Goal: Navigation & Orientation: Find specific page/section

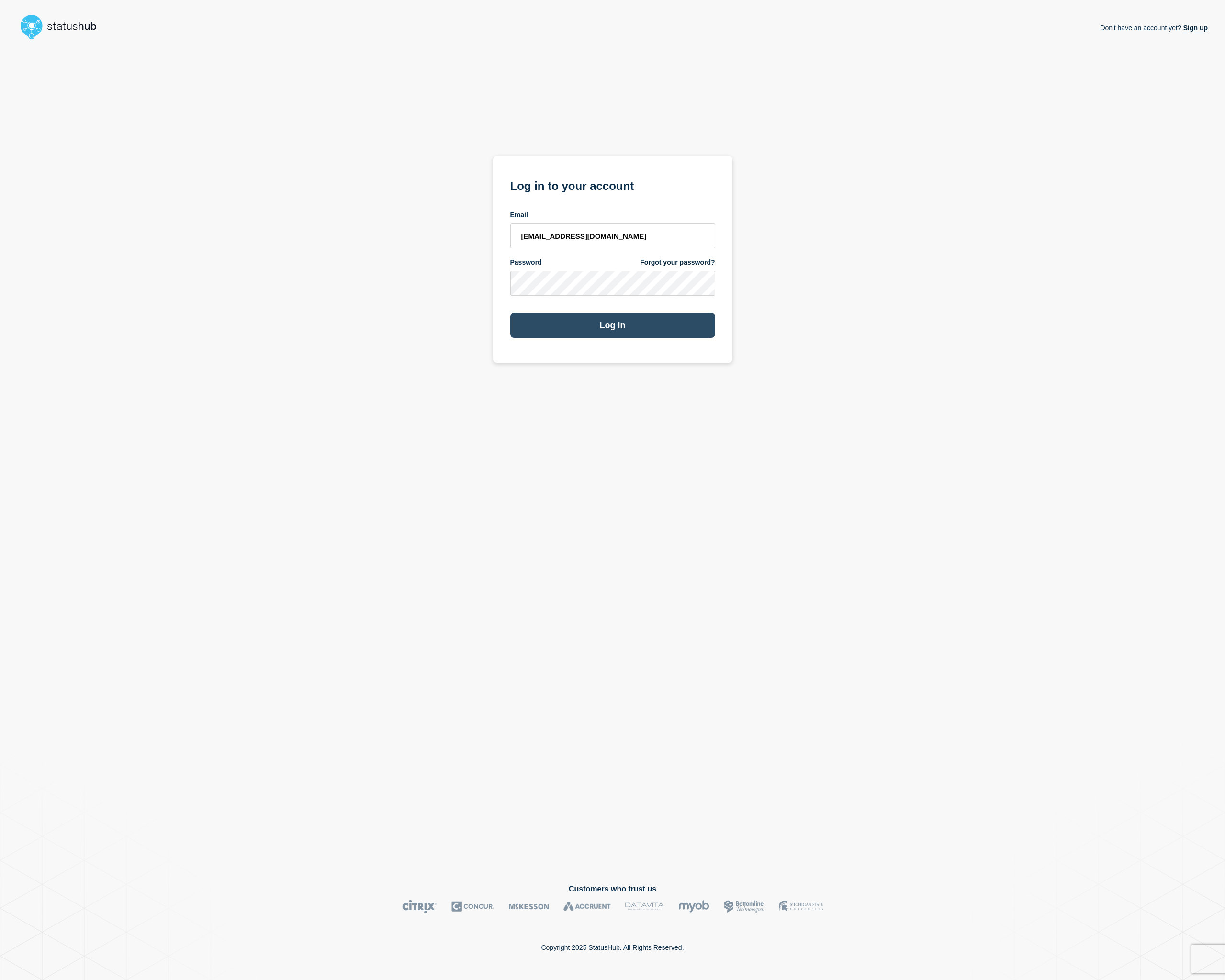
click at [608, 329] on button "Log in" at bounding box center [613, 325] width 205 height 25
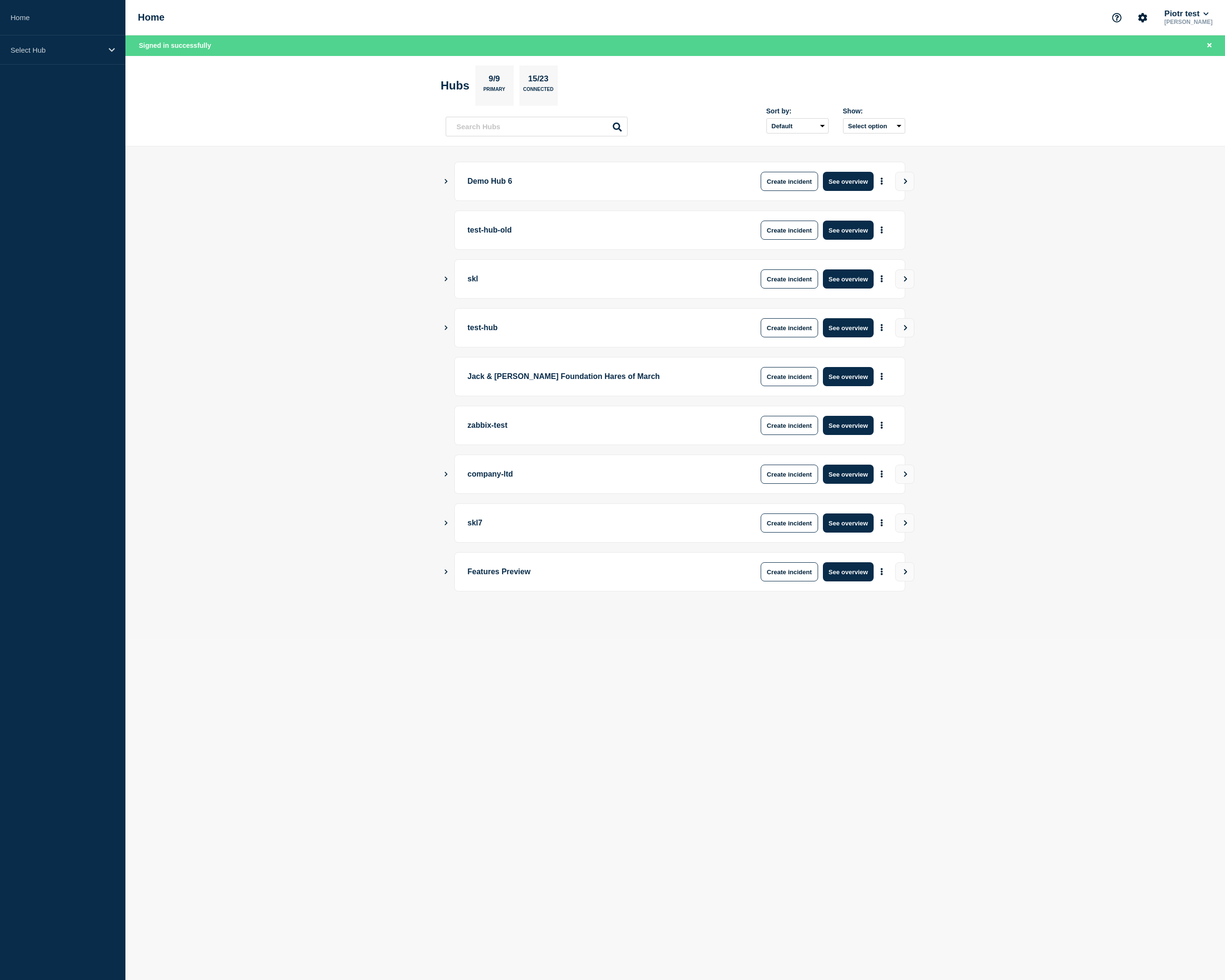
click at [1111, 241] on main "Demo Hub 6 Create incident See overview test-hub-old Create incident See overvi…" at bounding box center [675, 392] width 1100 height 492
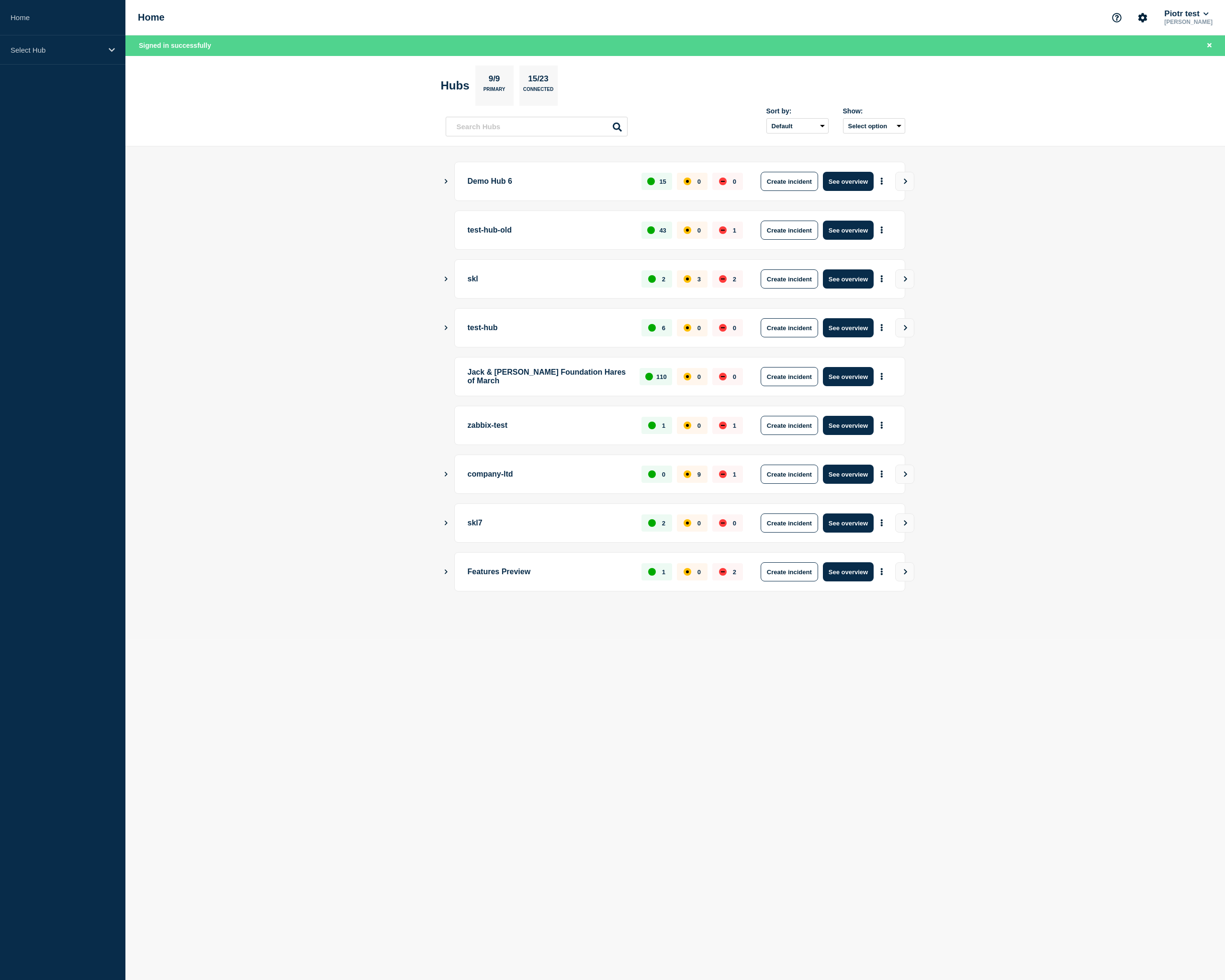
click at [444, 178] on button "Show Connected Hubs" at bounding box center [446, 182] width 5 height 7
click at [450, 180] on div "Demo Hub 6 15 0 0 Create incident See overview" at bounding box center [675, 181] width 459 height 39
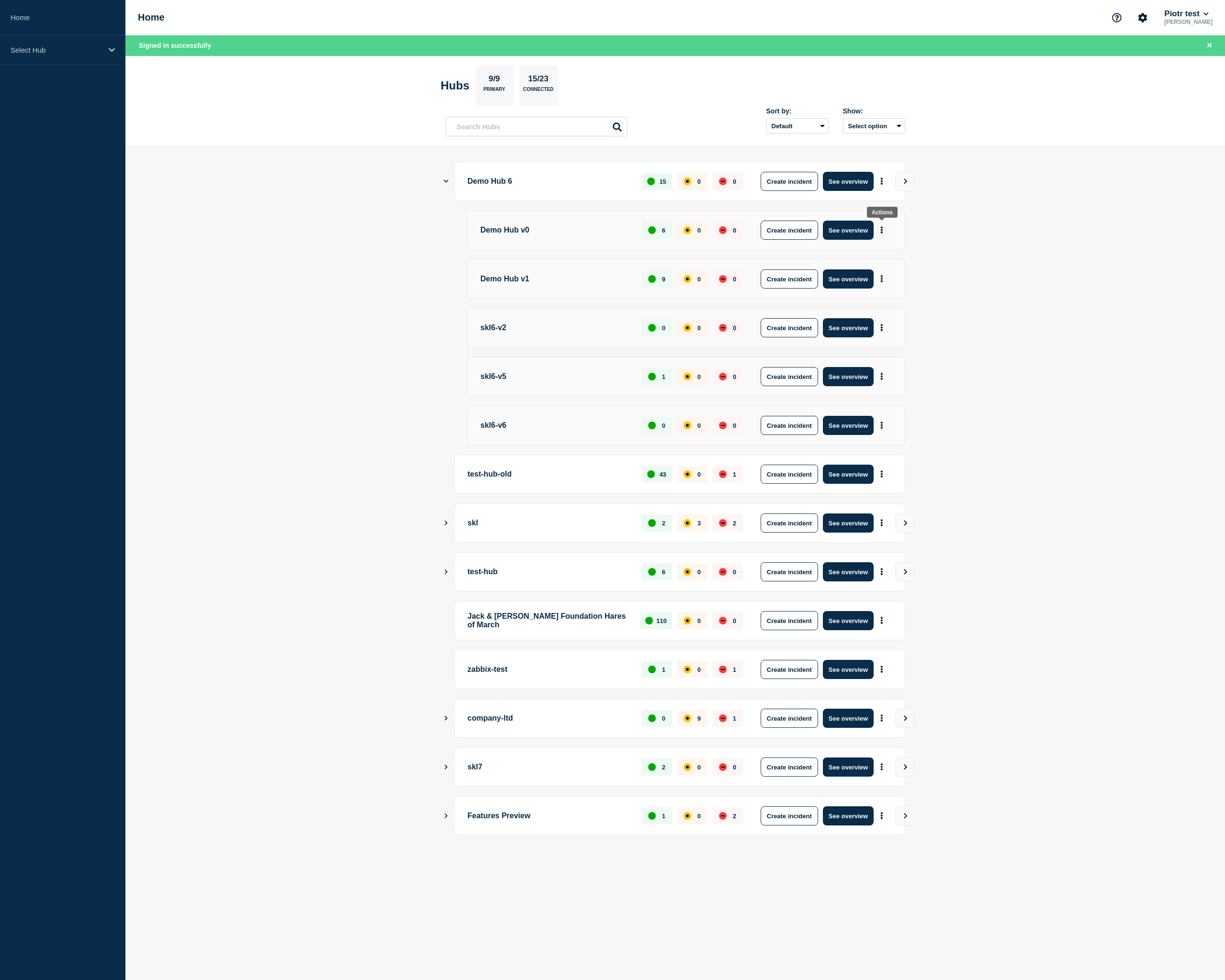
click at [880, 229] on icon "More actions" at bounding box center [882, 230] width 3 height 7
click at [881, 278] on link "View Status Page" at bounding box center [880, 274] width 70 height 8
drag, startPoint x: 1026, startPoint y: 294, endPoint x: 918, endPoint y: 285, distance: 108.4
click at [1025, 294] on main "Demo Hub 6 15 0 0 Create incident See overview Demo Hub v0 6 0 0 Create inciden…" at bounding box center [675, 514] width 1100 height 736
click at [883, 280] on icon "More actions" at bounding box center [882, 279] width 3 height 7
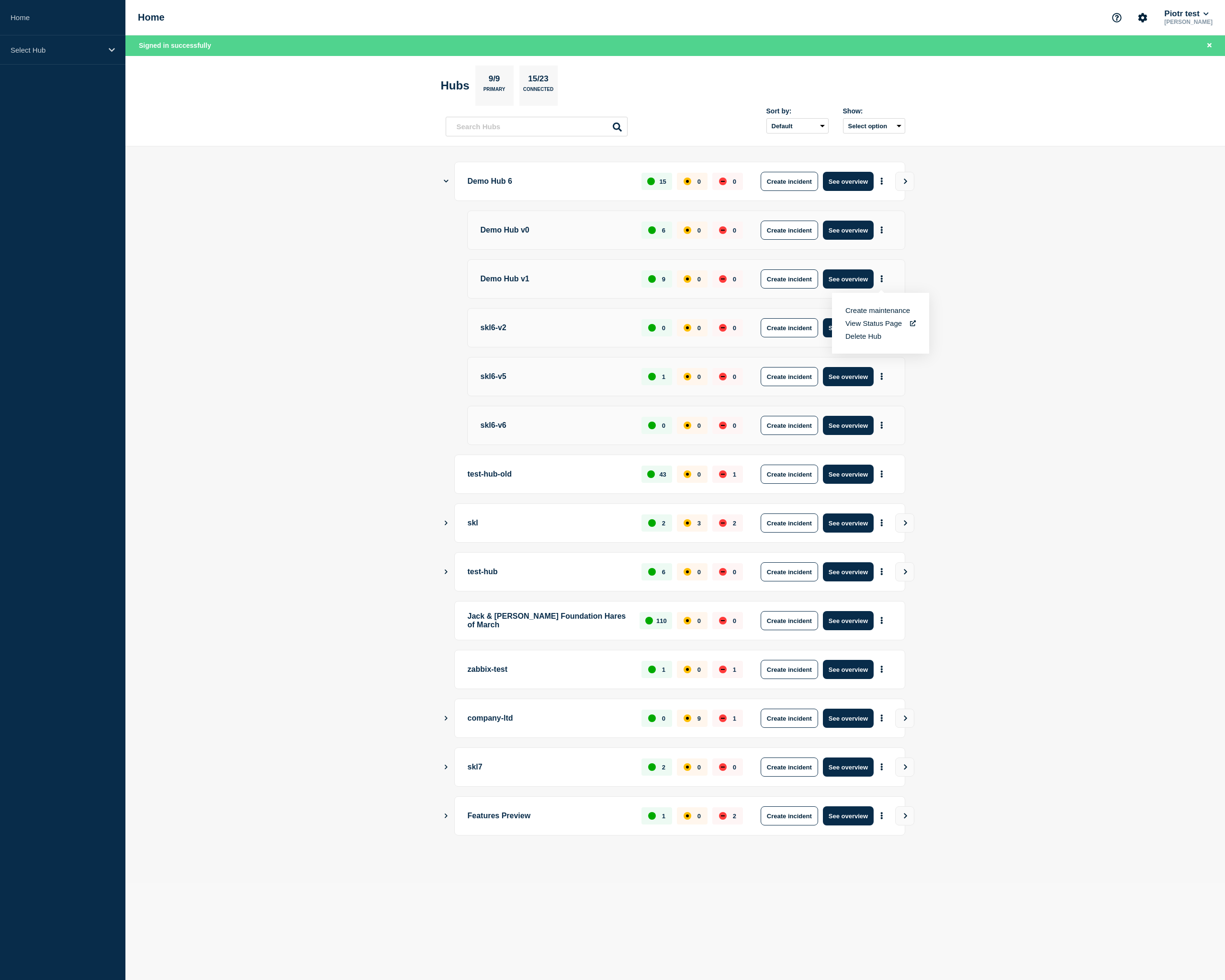
click at [889, 327] on link "View Status Page" at bounding box center [880, 323] width 70 height 8
drag, startPoint x: 1022, startPoint y: 96, endPoint x: 1112, endPoint y: 34, distance: 109.3
click at [1034, 88] on header "Hubs 9/9 Primary 15/23 Connected Sort by: Default Last added Last updated Most …" at bounding box center [675, 102] width 1100 height 91
